Goal: Task Accomplishment & Management: Complete application form

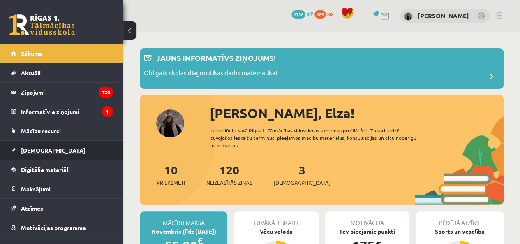
click at [59, 152] on link "[DEMOGRAPHIC_DATA]" at bounding box center [62, 149] width 102 height 19
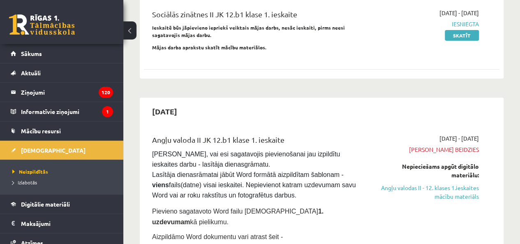
scroll to position [54, 0]
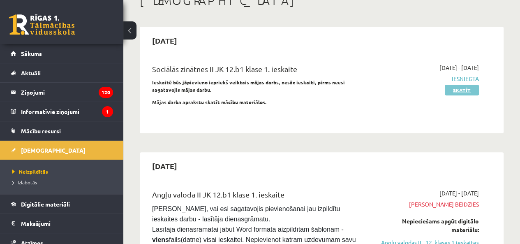
click at [469, 85] on link "Skatīt" at bounding box center [461, 90] width 34 height 11
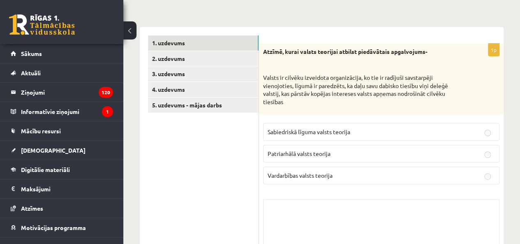
scroll to position [125, 0]
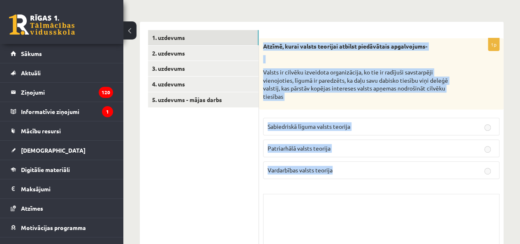
drag, startPoint x: 261, startPoint y: 44, endPoint x: 338, endPoint y: 169, distance: 146.6
click at [338, 169] on div "1p Atzīmē, kurai valsts teorijai atbilst piedāvātais apgalvojums- Valsts ir cil…" at bounding box center [381, 159] width 244 height 242
copy div "Atzīmē, kurai valsts teorijai atbilst piedāvātais apgalvojums- Valsts ir cilvēk…"
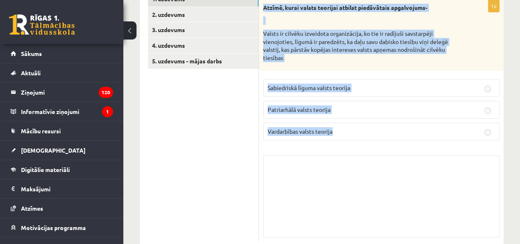
scroll to position [175, 0]
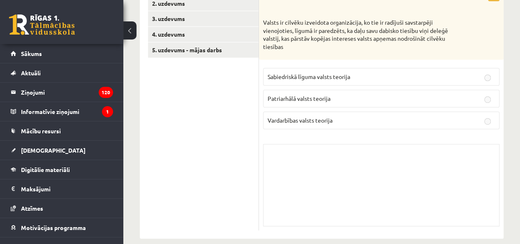
click at [446, 154] on div "Skolotāja pielikums" at bounding box center [381, 185] width 236 height 82
drag, startPoint x: 518, startPoint y: 129, endPoint x: 519, endPoint y: 121, distance: 7.4
click at [519, 121] on div "**********" at bounding box center [321, 56] width 396 height 398
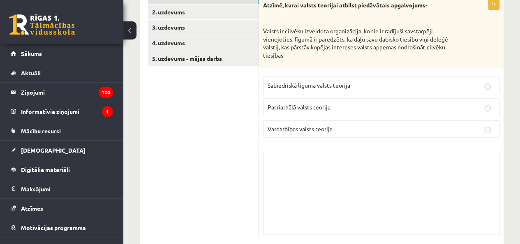
scroll to position [155, 0]
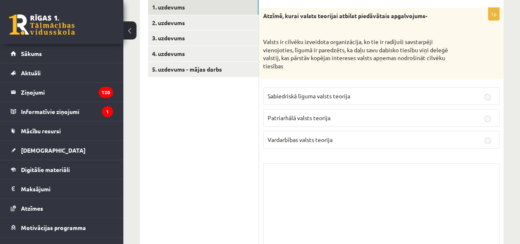
click at [345, 95] on span "Sabiedriskā līguma valsts teorija" at bounding box center [308, 95] width 83 height 7
click at [214, 20] on link "2. uzdevums" at bounding box center [203, 22] width 110 height 15
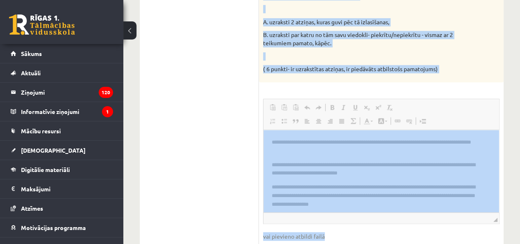
scroll to position [312, 0]
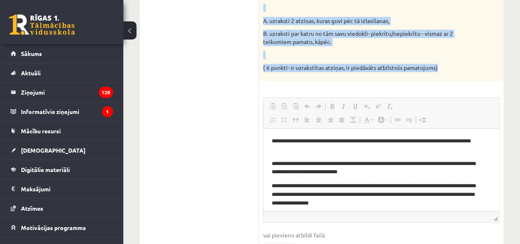
drag, startPoint x: 262, startPoint y: 16, endPoint x: 487, endPoint y: 72, distance: 232.3
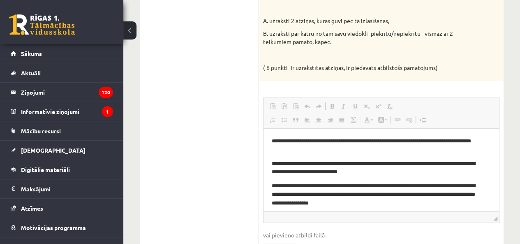
click at [241, 102] on ul "1. uzdevums 2. uzdevums 3. uzdevums 4. uzdevums 5. uzdevums - mājas darbs" at bounding box center [203, 103] width 111 height 520
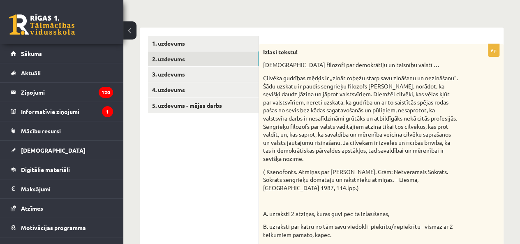
scroll to position [112, 0]
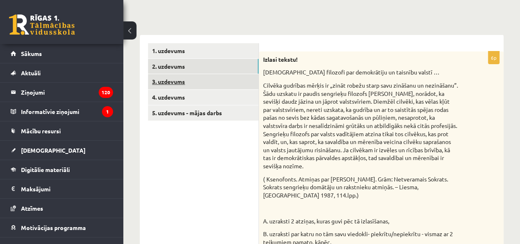
click at [181, 80] on link "3. uzdevums" at bounding box center [203, 81] width 110 height 15
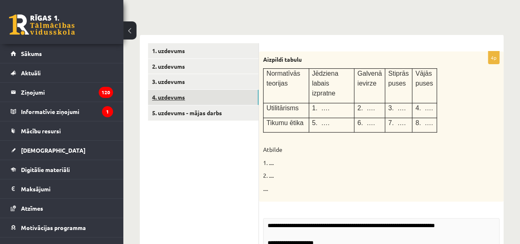
click at [179, 96] on link "4. uzdevums" at bounding box center [203, 97] width 110 height 15
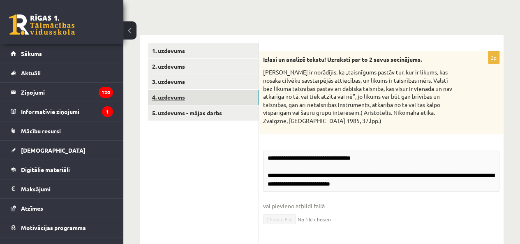
click at [182, 103] on link "4. uzdevums" at bounding box center [203, 97] width 110 height 15
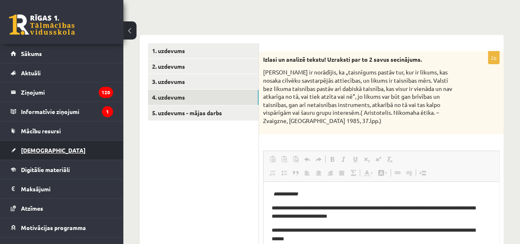
scroll to position [0, 0]
click at [42, 150] on span "[DEMOGRAPHIC_DATA]" at bounding box center [53, 149] width 64 height 7
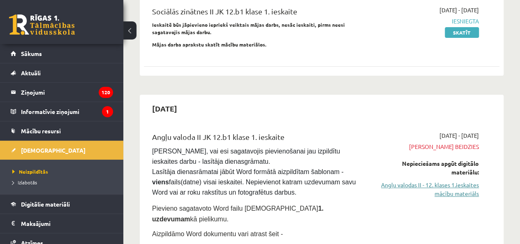
click at [439, 193] on link "Angļu valodas II - 12. klases 1.ieskaites mācību materiāls" at bounding box center [428, 188] width 101 height 17
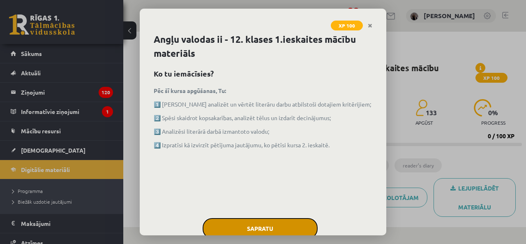
click at [265, 228] on button "Sapratu" at bounding box center [259, 228] width 115 height 21
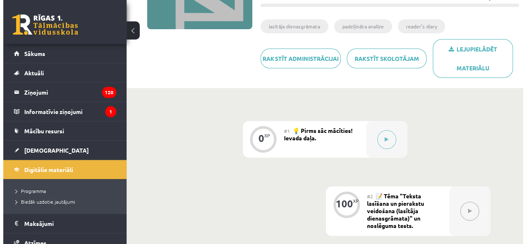
scroll to position [140, 0]
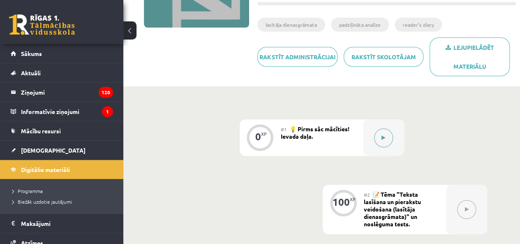
click at [375, 134] on button at bounding box center [383, 137] width 19 height 19
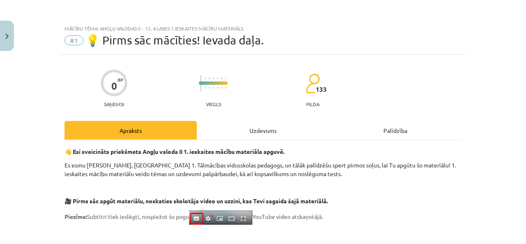
click at [278, 127] on div "Uzdevums" at bounding box center [263, 130] width 132 height 18
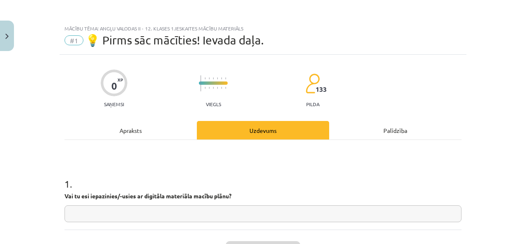
scroll to position [21, 0]
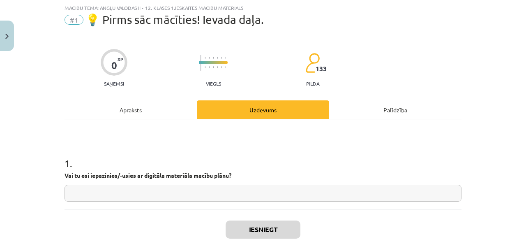
click at [241, 196] on input "text" at bounding box center [262, 192] width 397 height 17
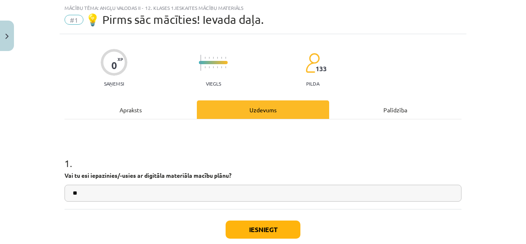
type input "**"
click at [242, 228] on button "Iesniegt" at bounding box center [262, 229] width 75 height 18
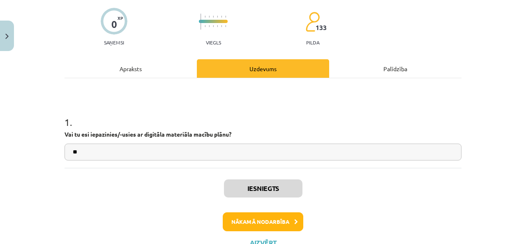
scroll to position [86, 0]
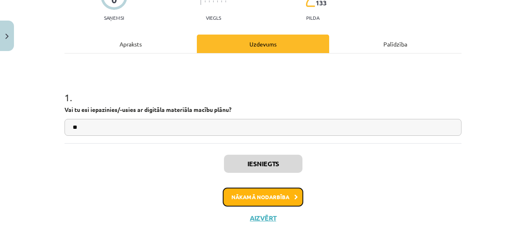
click at [264, 191] on button "Nākamā nodarbība" at bounding box center [263, 196] width 80 height 19
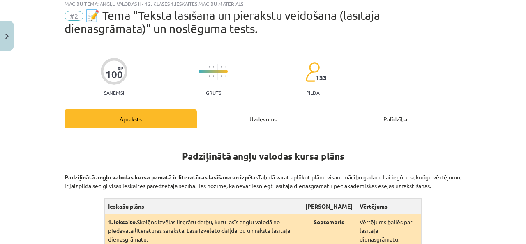
scroll to position [21, 0]
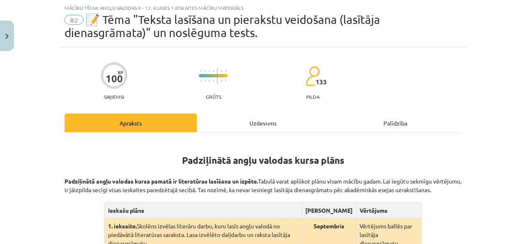
click at [269, 122] on div "Uzdevums" at bounding box center [263, 122] width 132 height 18
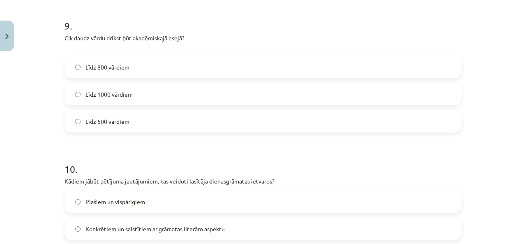
scroll to position [1363, 0]
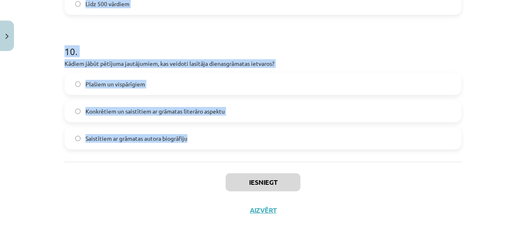
drag, startPoint x: 61, startPoint y: 174, endPoint x: 208, endPoint y: 129, distance: 153.8
copy form "1 . Padziļinātajā kursā mēs: pārsvarā gatavosimies valsts eksāmenam lasīsim grā…"
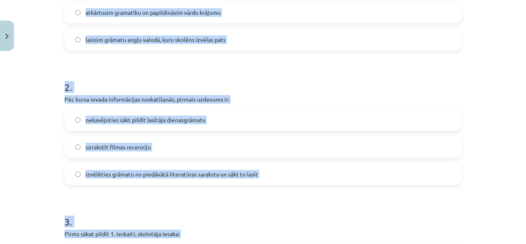
scroll to position [263, 0]
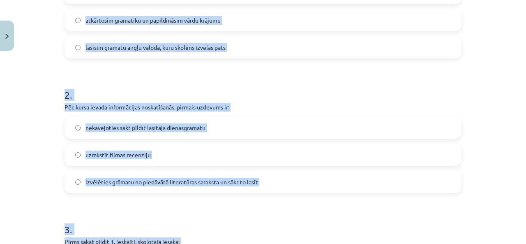
click at [506, 74] on div "Mācību tēma: Angļu valodas ii - 12. klases 1.ieskaites mācību materiāls #2 📝 Tē…" at bounding box center [263, 122] width 526 height 244
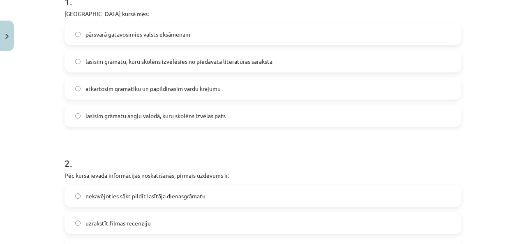
scroll to position [188, 0]
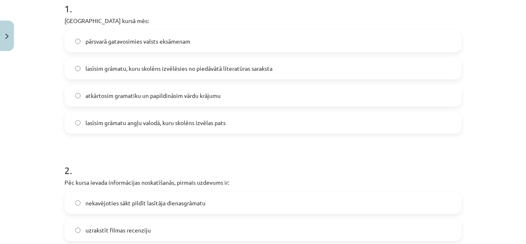
click at [124, 64] on span "lasīsim grāmatu, kuru skolēns izvēlēsies no piedāvātā literatūras saraksta" at bounding box center [178, 68] width 187 height 9
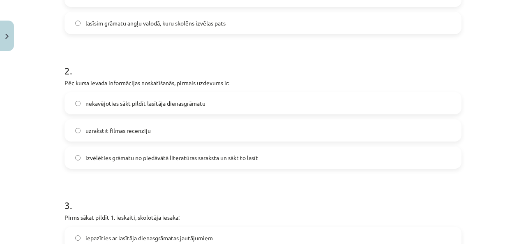
scroll to position [291, 0]
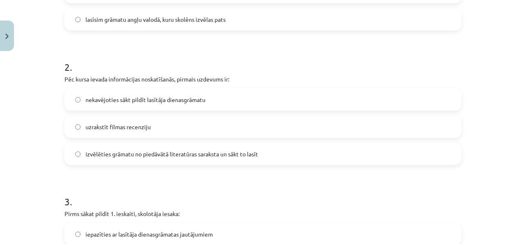
click at [273, 158] on label "izvēlēties grāmatu no piedāvātā literatūras saraksta un sākt to lasīt" at bounding box center [262, 153] width 395 height 21
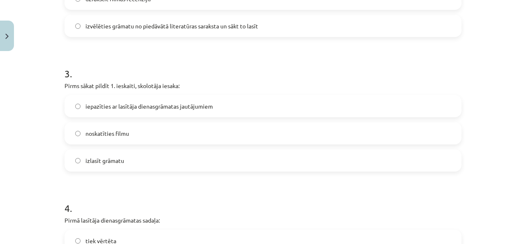
scroll to position [421, 0]
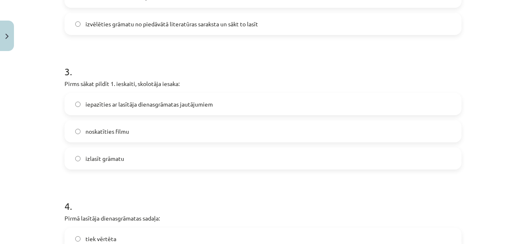
click at [131, 99] on label "iepazīties ar lasītāja dienasgrāmatas jautājumiem" at bounding box center [262, 104] width 395 height 21
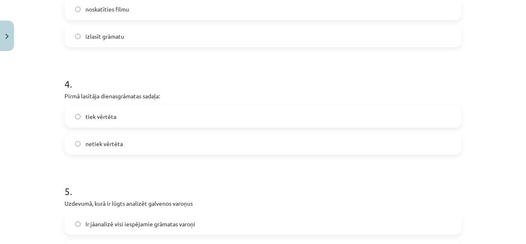
scroll to position [597, 0]
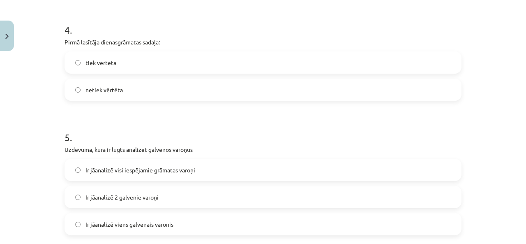
click at [136, 81] on label "netiek vērtēta" at bounding box center [262, 89] width 395 height 21
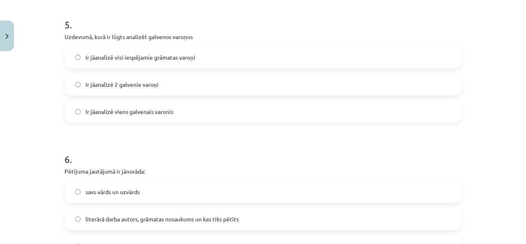
scroll to position [715, 0]
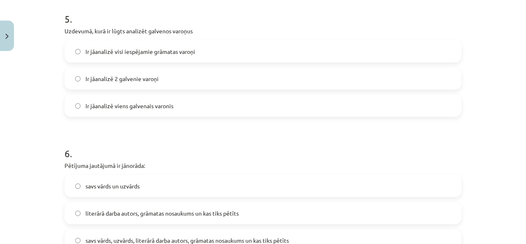
click at [142, 102] on span "Ir jāanalizē viens galvenais varonis" at bounding box center [129, 105] width 88 height 9
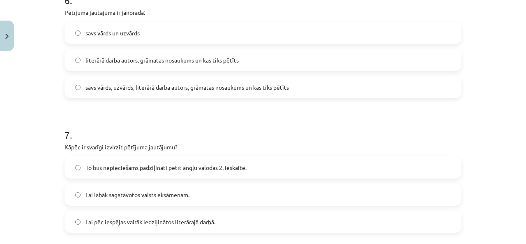
scroll to position [881, 0]
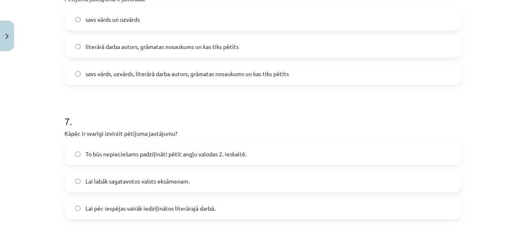
click at [120, 39] on label "literārā darba autors, grāmatas nosaukums un kas tiks pētīts" at bounding box center [262, 46] width 395 height 21
click at [111, 204] on span "Lai pēc iespējas vairāk iedziļinātos literārajā darbā." at bounding box center [150, 208] width 130 height 9
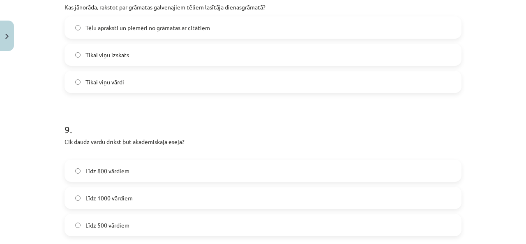
scroll to position [1146, 0]
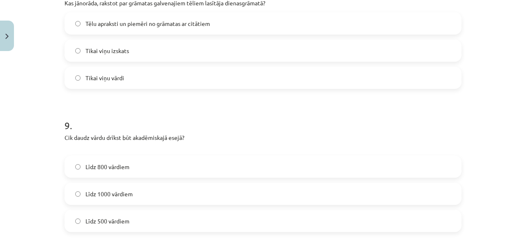
click at [124, 18] on label "Tēlu apraksti un piemēri no grāmatas ar citātiem" at bounding box center [262, 23] width 395 height 21
click at [119, 189] on span "Līdz 1000 vārdiem" at bounding box center [108, 193] width 47 height 9
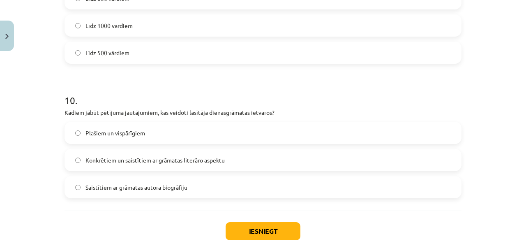
scroll to position [1317, 0]
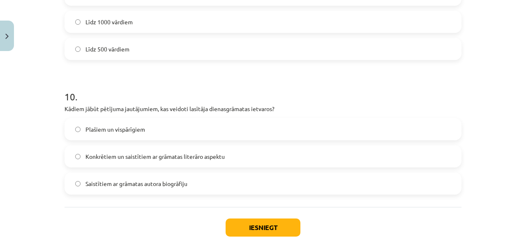
click at [205, 151] on label "Konkrētiem un saistītiem ar grāmatas literāro aspektu" at bounding box center [262, 156] width 395 height 21
click at [270, 221] on button "Iesniegt" at bounding box center [262, 227] width 75 height 18
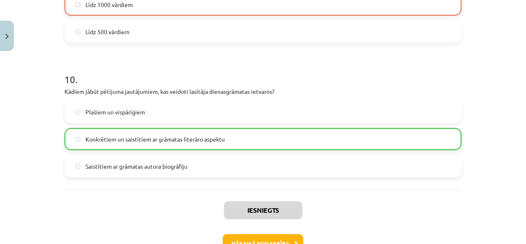
scroll to position [1389, 0]
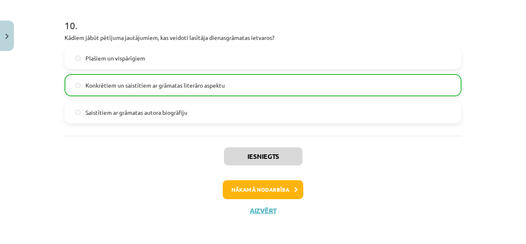
click at [282, 178] on div "Iesniegts Nākamā nodarbība Aizvērt" at bounding box center [262, 178] width 397 height 84
click at [281, 187] on button "Nākamā nodarbība" at bounding box center [263, 189] width 80 height 19
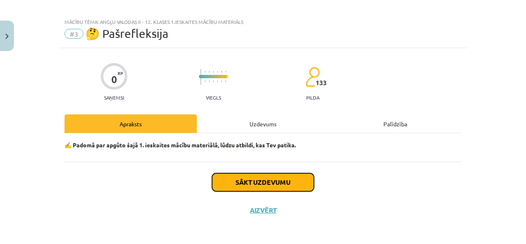
click at [274, 182] on button "Sākt uzdevumu" at bounding box center [263, 182] width 102 height 18
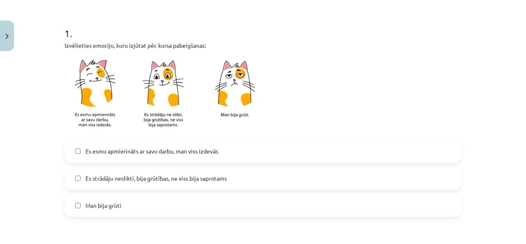
scroll to position [154, 0]
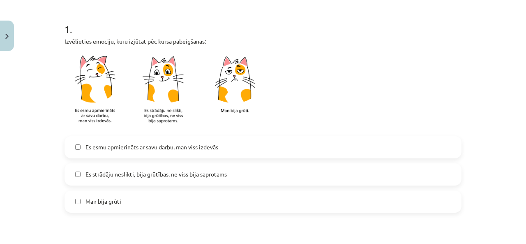
click at [227, 177] on label "Es strādāju neslikti, bija grūtības, ne viss bija saprotams" at bounding box center [262, 174] width 395 height 21
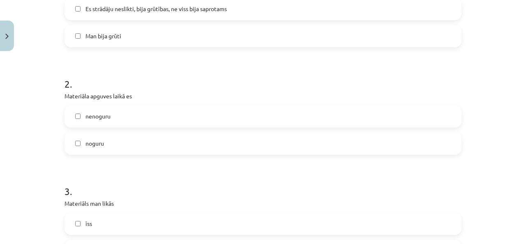
scroll to position [322, 0]
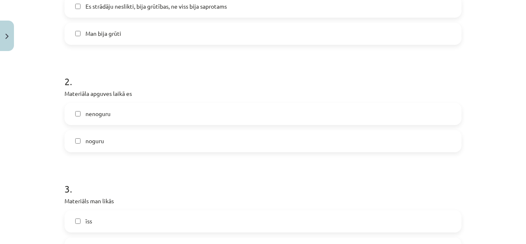
click at [239, 146] on label "noguru" at bounding box center [262, 141] width 395 height 21
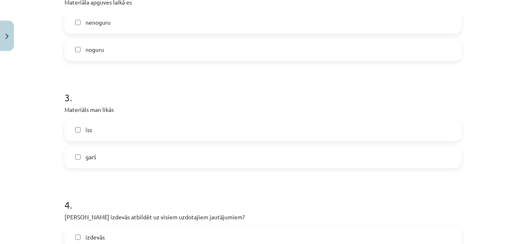
scroll to position [419, 0]
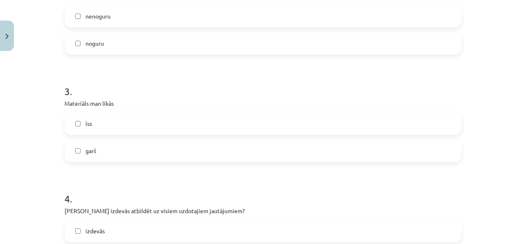
click at [230, 127] on label "īss" at bounding box center [262, 123] width 395 height 21
click at [223, 148] on label "garš" at bounding box center [262, 150] width 395 height 21
click at [223, 126] on label "īss" at bounding box center [262, 123] width 395 height 21
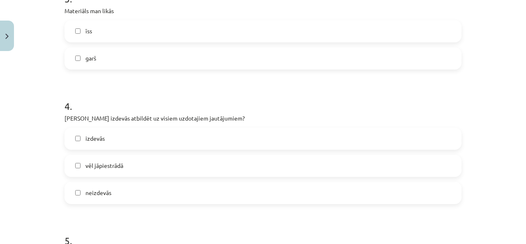
scroll to position [516, 0]
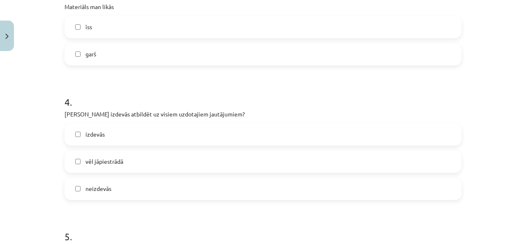
click at [180, 164] on label "vēl jāpiestrādā" at bounding box center [262, 161] width 395 height 21
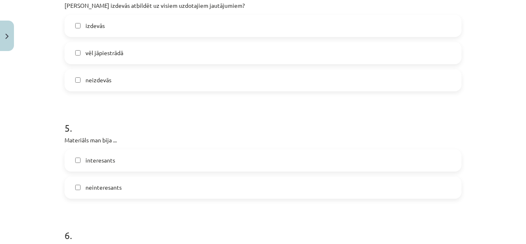
scroll to position [629, 0]
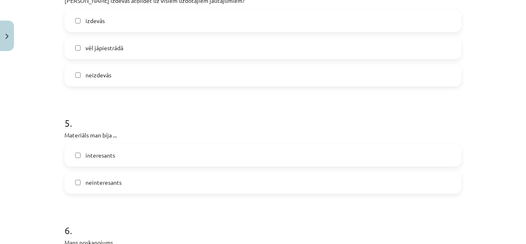
click at [244, 149] on label "interesants" at bounding box center [262, 155] width 395 height 21
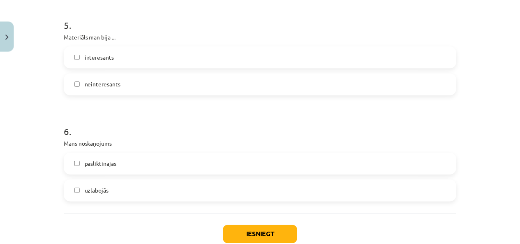
scroll to position [733, 0]
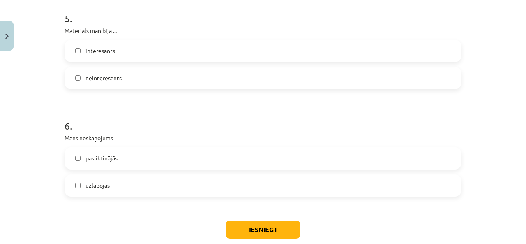
click at [256, 184] on label "uzlabojās" at bounding box center [262, 185] width 395 height 21
click at [257, 223] on button "Iesniegt" at bounding box center [262, 229] width 75 height 18
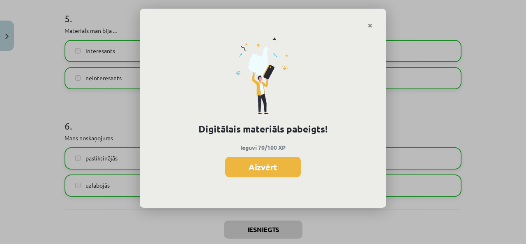
drag, startPoint x: 522, startPoint y: 192, endPoint x: 520, endPoint y: 202, distance: 10.0
click at [520, 202] on div "Digitālais materiāls pabeigts! Ieguvi 70/100 XP Aizvērt" at bounding box center [263, 122] width 526 height 244
click at [269, 164] on button "Aizvērt" at bounding box center [263, 166] width 76 height 21
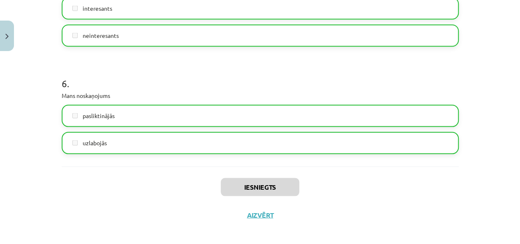
scroll to position [779, 0]
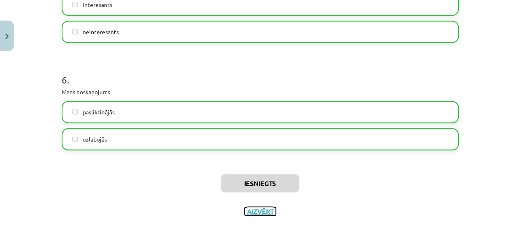
click at [257, 208] on button "Aizvērt" at bounding box center [259, 211] width 31 height 8
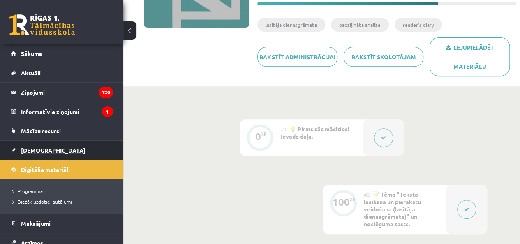
click at [47, 154] on link "[DEMOGRAPHIC_DATA]" at bounding box center [62, 149] width 102 height 19
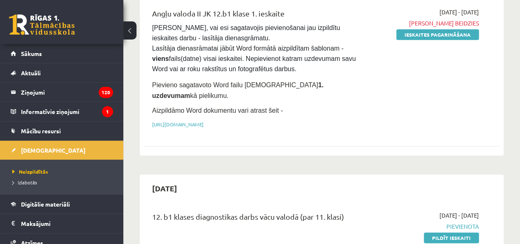
scroll to position [187, 0]
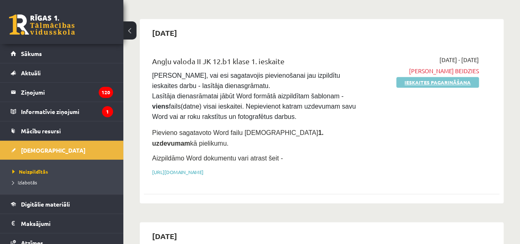
click at [436, 86] on link "Ieskaites pagarināšana" at bounding box center [437, 82] width 83 height 11
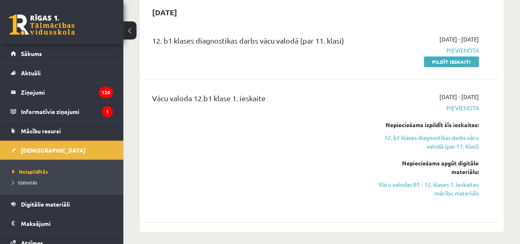
scroll to position [201, 0]
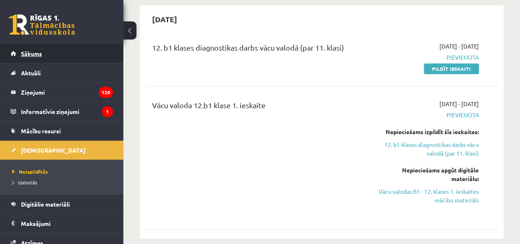
click at [55, 46] on link "Sākums" at bounding box center [62, 53] width 102 height 19
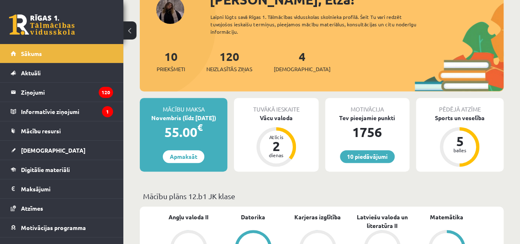
scroll to position [99, 0]
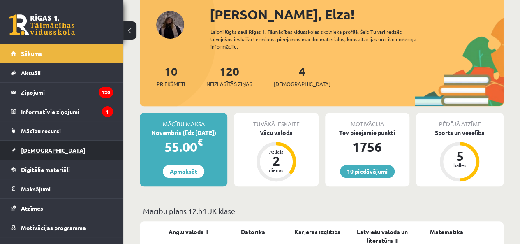
click at [57, 151] on link "[DEMOGRAPHIC_DATA]" at bounding box center [62, 149] width 102 height 19
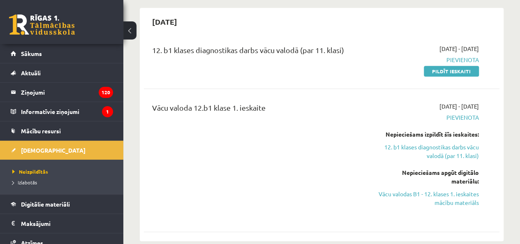
scroll to position [178, 0]
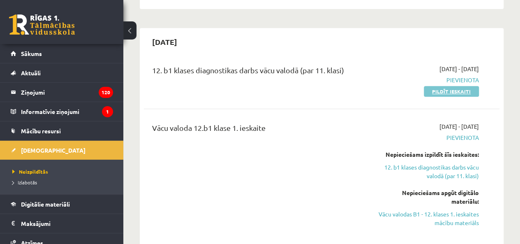
click at [449, 92] on link "Pildīt ieskaiti" at bounding box center [450, 91] width 55 height 11
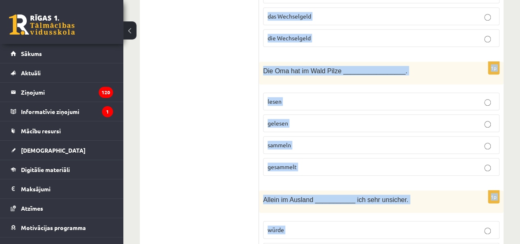
scroll to position [3644, 0]
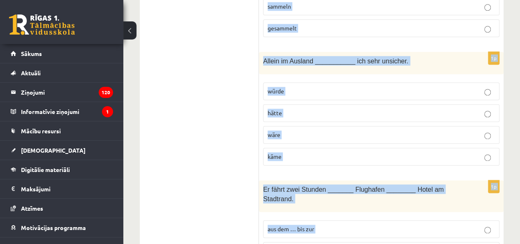
drag, startPoint x: 263, startPoint y: 87, endPoint x: 366, endPoint y: 260, distance: 200.9
copy form "_________ lor ips dolor sitamet, co adip Elit sedd eiusmodt. In Utl Et Dol 3m A…"
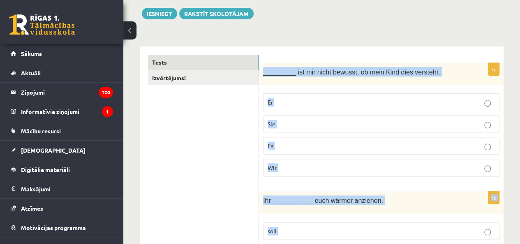
scroll to position [98, 0]
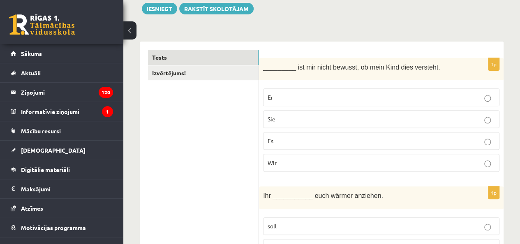
click at [315, 136] on p "Es" at bounding box center [380, 140] width 227 height 9
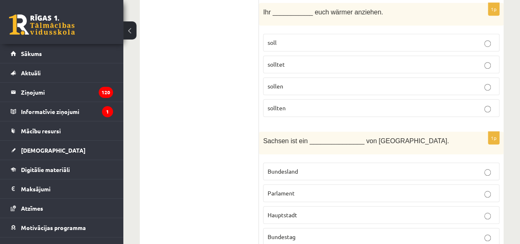
scroll to position [276, 0]
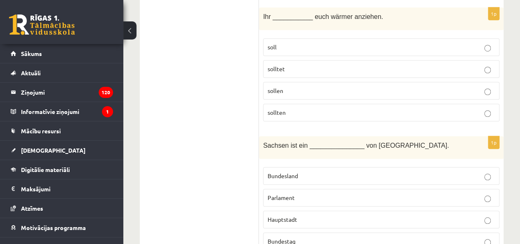
click at [292, 69] on p "solltet" at bounding box center [380, 68] width 227 height 9
click at [306, 178] on label "Bundesland" at bounding box center [381, 176] width 236 height 18
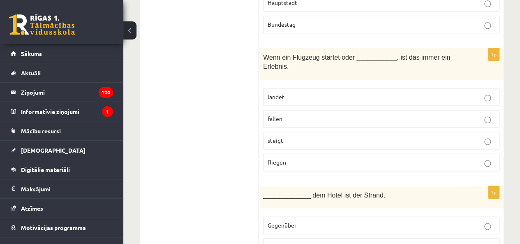
scroll to position [502, 0]
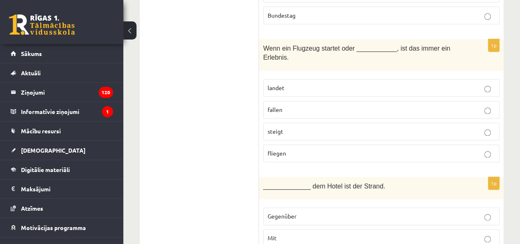
click at [320, 83] on p "landet" at bounding box center [380, 87] width 227 height 9
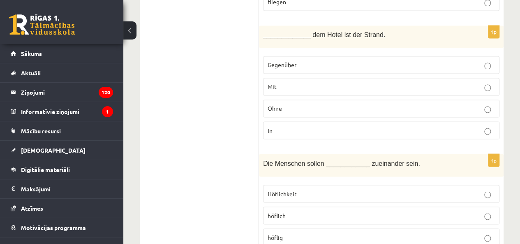
scroll to position [662, 0]
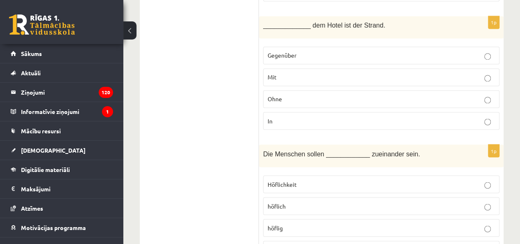
click at [297, 51] on p "Gegenüber" at bounding box center [380, 55] width 227 height 9
click at [297, 201] on p "höflich" at bounding box center [380, 205] width 227 height 9
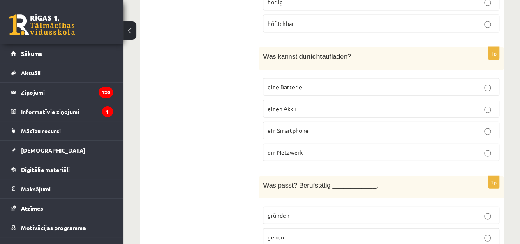
scroll to position [902, 0]
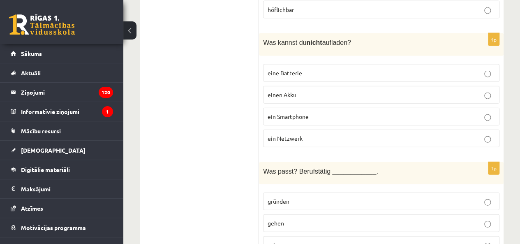
click at [307, 134] on p "ein Netzwerk" at bounding box center [380, 138] width 227 height 9
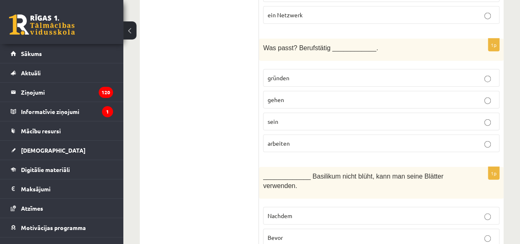
scroll to position [1034, 0]
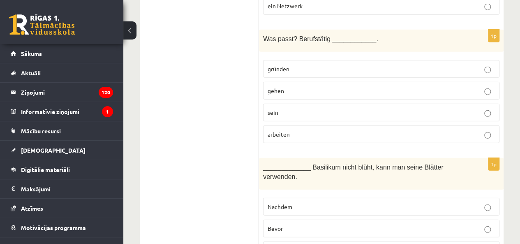
click at [297, 108] on p "sein" at bounding box center [380, 112] width 227 height 9
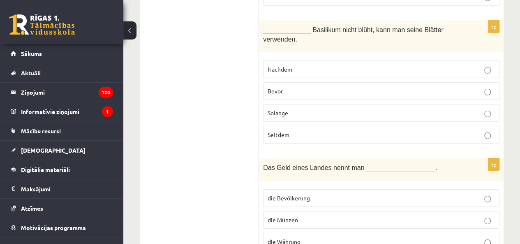
scroll to position [1176, 0]
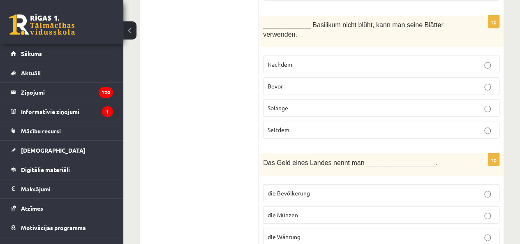
click at [316, 99] on label "Solange" at bounding box center [381, 108] width 236 height 18
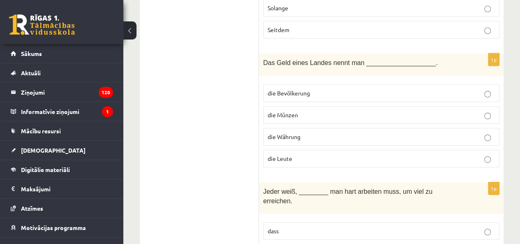
scroll to position [1285, 0]
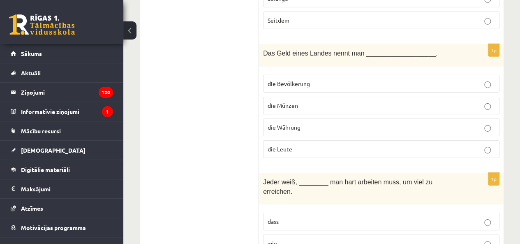
click at [329, 123] on p "die Währung" at bounding box center [380, 127] width 227 height 9
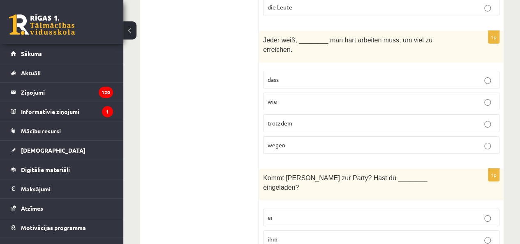
scroll to position [1432, 0]
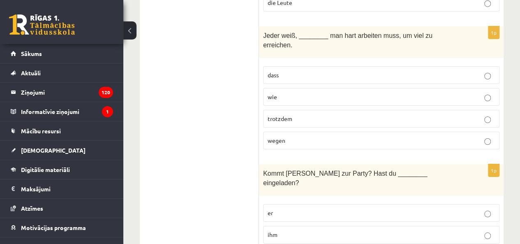
click at [298, 71] on p "dass" at bounding box center [380, 75] width 227 height 9
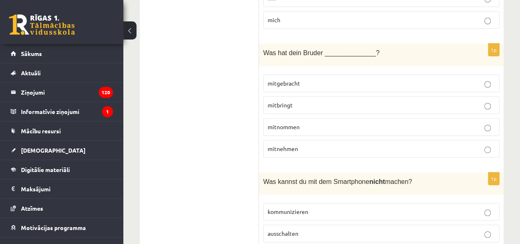
scroll to position [1685, 0]
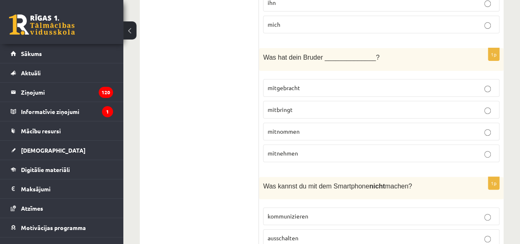
click at [293, 79] on label "mitgebracht" at bounding box center [381, 88] width 236 height 18
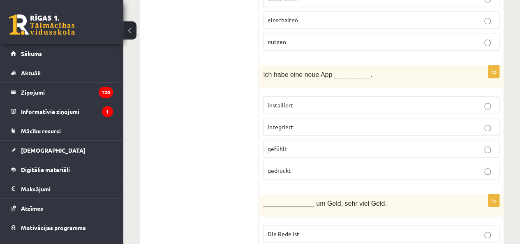
scroll to position [1938, 0]
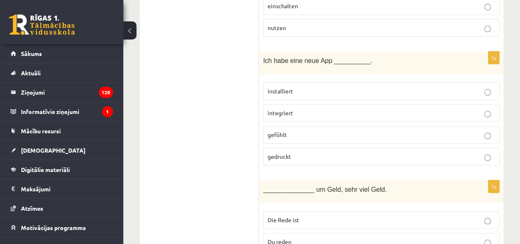
click at [313, 87] on p "installiert" at bounding box center [380, 91] width 227 height 9
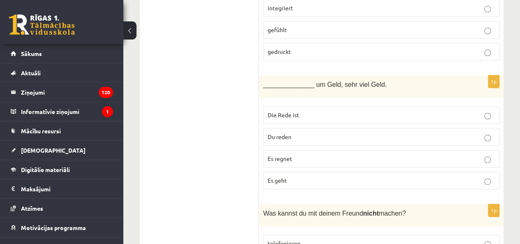
scroll to position [2048, 0]
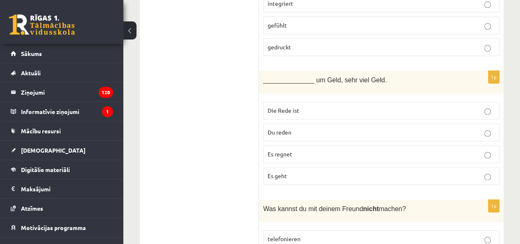
click at [314, 106] on p "Die Rede ist" at bounding box center [380, 110] width 227 height 9
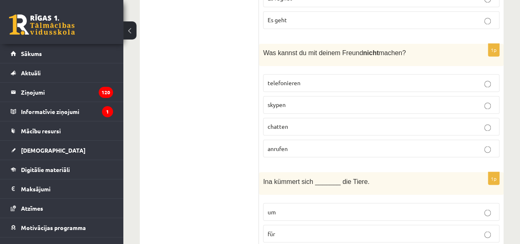
scroll to position [2208, 0]
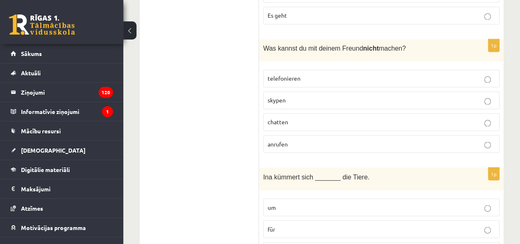
click at [303, 139] on p "anrufen" at bounding box center [380, 143] width 227 height 9
click at [306, 198] on label "um" at bounding box center [381, 207] width 236 height 18
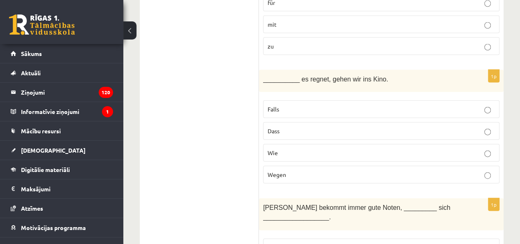
scroll to position [2443, 0]
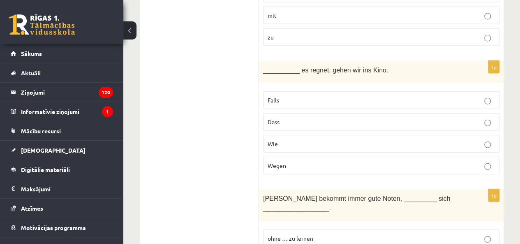
click at [301, 96] on p "Falls" at bounding box center [380, 100] width 227 height 9
click at [297, 234] on span "ohne … zu lernen" at bounding box center [290, 237] width 46 height 7
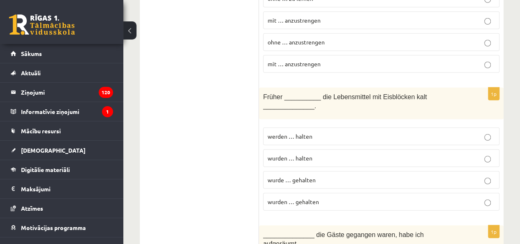
scroll to position [2696, 0]
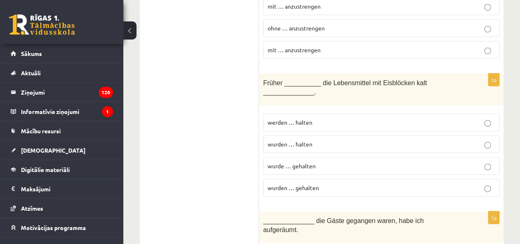
click at [326, 161] on p "wurde … gehalten" at bounding box center [380, 165] width 227 height 9
click at [347, 183] on p "wurden … gehalten" at bounding box center [380, 187] width 227 height 9
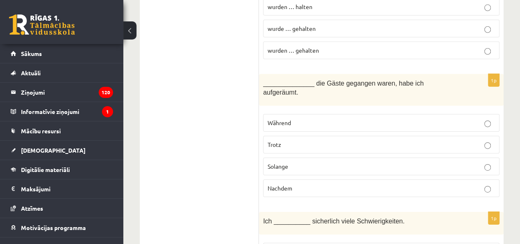
scroll to position [2843, 0]
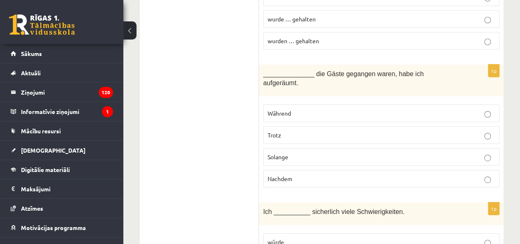
click at [292, 174] on p "Nachdem" at bounding box center [380, 178] width 227 height 9
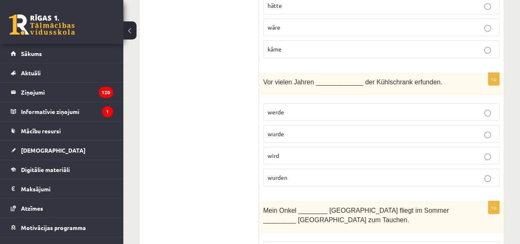
scroll to position [3091, 0]
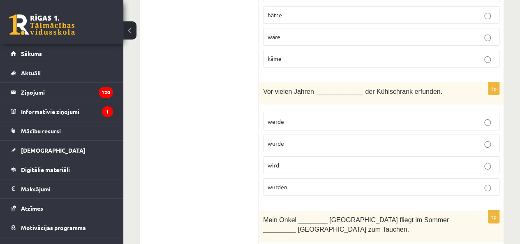
click at [293, 139] on p "wurde" at bounding box center [380, 143] width 227 height 9
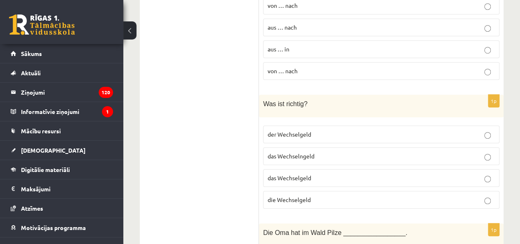
scroll to position [3350, 0]
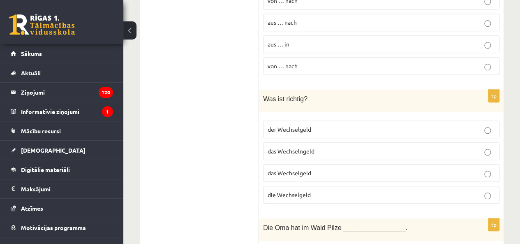
click at [303, 169] on span "das Wechselgeld" at bounding box center [289, 172] width 44 height 7
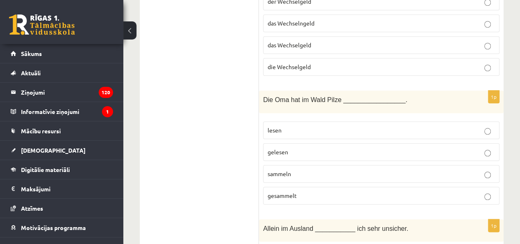
scroll to position [3482, 0]
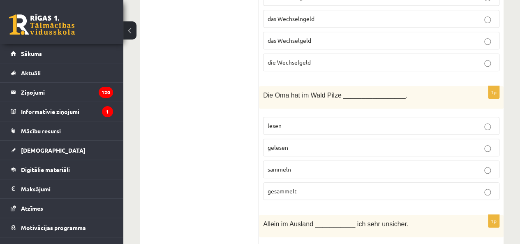
click at [308, 182] on label "gesammelt" at bounding box center [381, 191] width 236 height 18
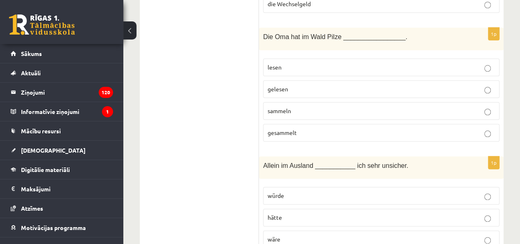
scroll to position [3577, 0]
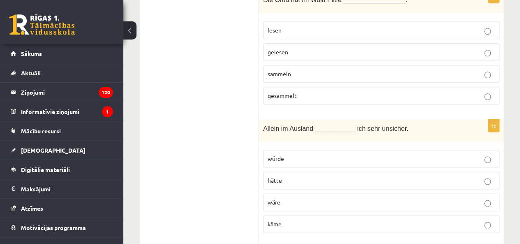
click at [297, 198] on p "wäre" at bounding box center [380, 202] width 227 height 9
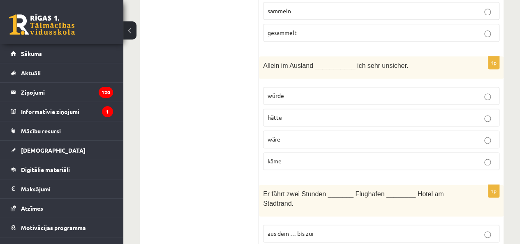
scroll to position [3644, 0]
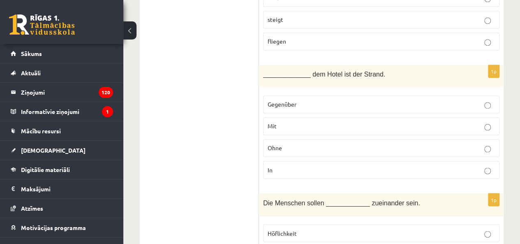
scroll to position [0, 0]
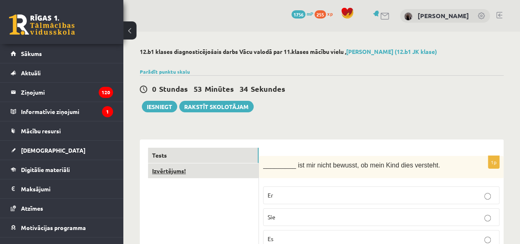
click at [177, 175] on link "Izvērtējums!" at bounding box center [203, 170] width 110 height 15
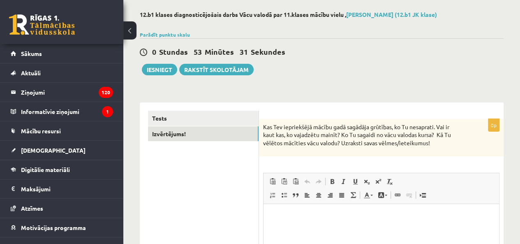
scroll to position [49, 0]
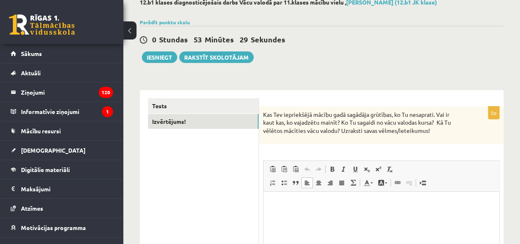
click at [353, 209] on html at bounding box center [380, 203] width 235 height 25
click at [289, 65] on div "**********" at bounding box center [321, 168] width 396 height 373
click at [169, 105] on link "Tests" at bounding box center [203, 105] width 110 height 15
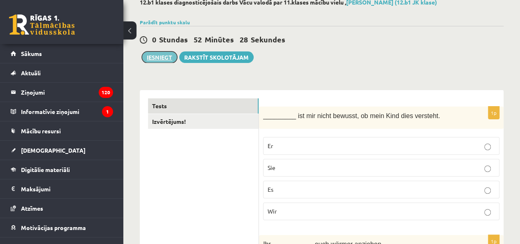
click at [163, 58] on button "Iesniegt" at bounding box center [159, 56] width 35 height 11
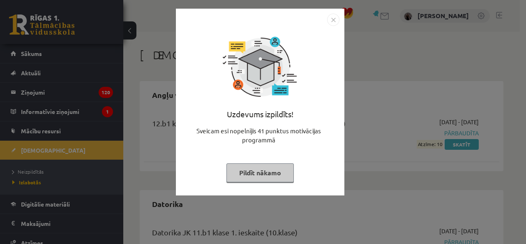
click at [257, 168] on button "Pildīt nākamo" at bounding box center [259, 172] width 67 height 19
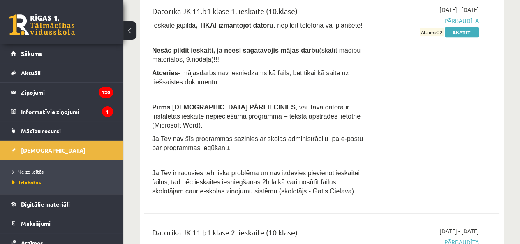
scroll to position [246, 0]
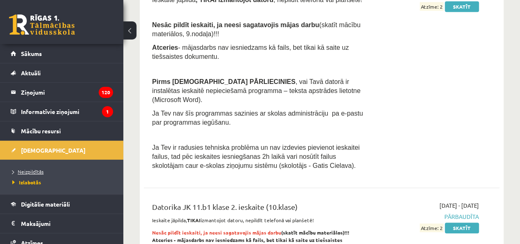
click at [54, 168] on link "Neizpildītās" at bounding box center [63, 171] width 103 height 7
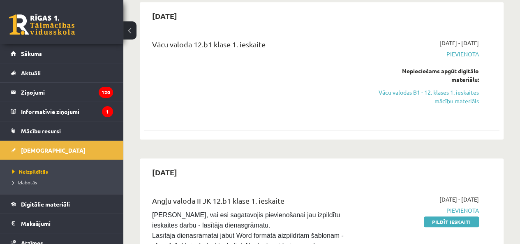
scroll to position [191, 0]
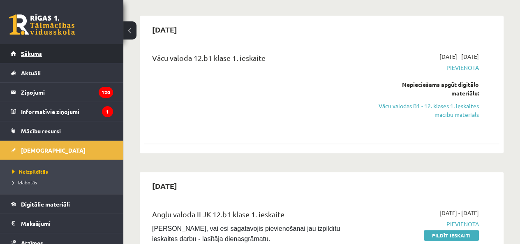
click at [76, 55] on link "Sākums" at bounding box center [62, 53] width 102 height 19
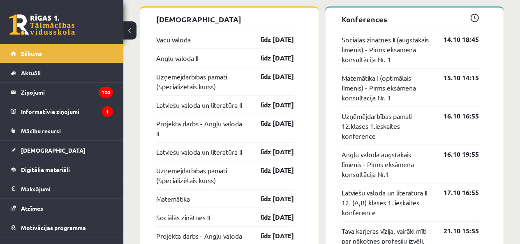
scroll to position [739, 0]
